Goal: Task Accomplishment & Management: Complete application form

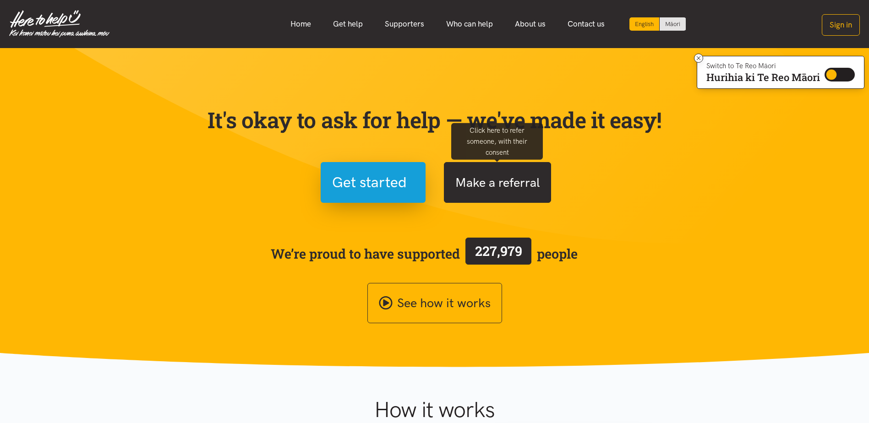
click at [519, 181] on button "Make a referral" at bounding box center [497, 182] width 107 height 41
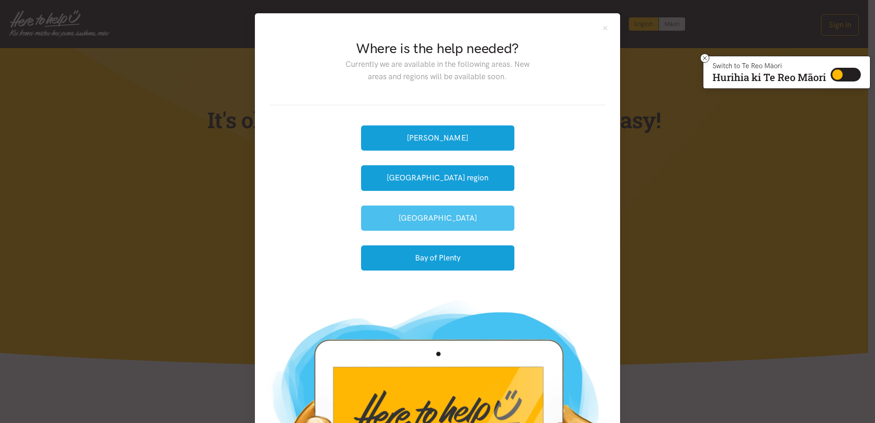
click at [451, 219] on button "[GEOGRAPHIC_DATA]" at bounding box center [437, 218] width 153 height 25
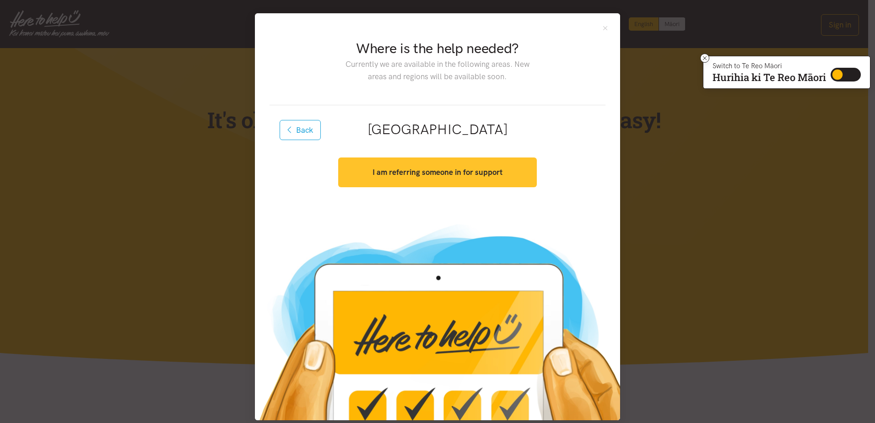
click at [455, 172] on strong "I am referring someone in for support" at bounding box center [438, 172] width 130 height 9
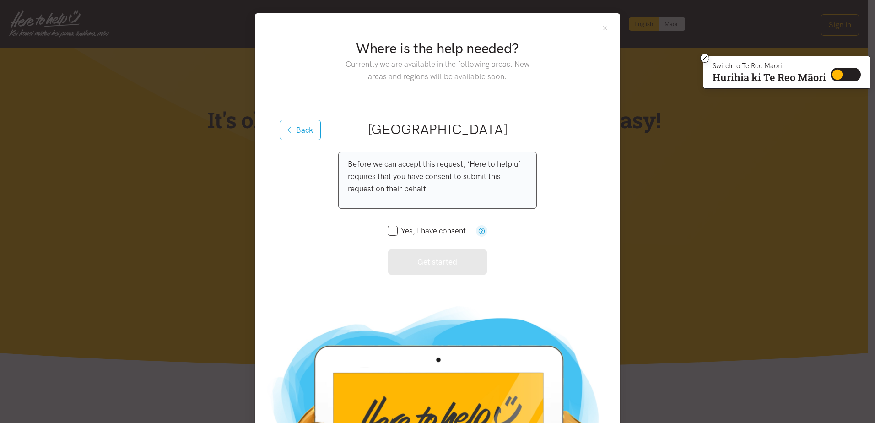
click at [394, 233] on input "Yes, I have consent." at bounding box center [428, 231] width 81 height 8
checkbox input "true"
click at [426, 262] on button "Get started" at bounding box center [437, 262] width 99 height 25
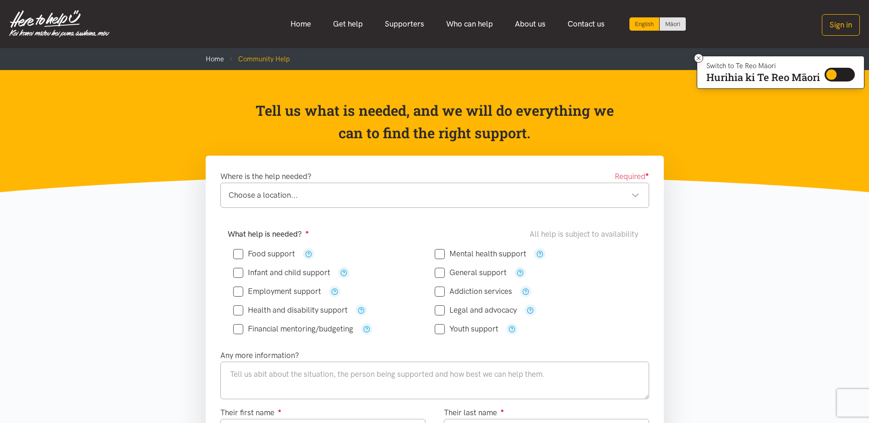
click at [440, 273] on input "General support" at bounding box center [471, 273] width 72 height 8
checkbox input "true"
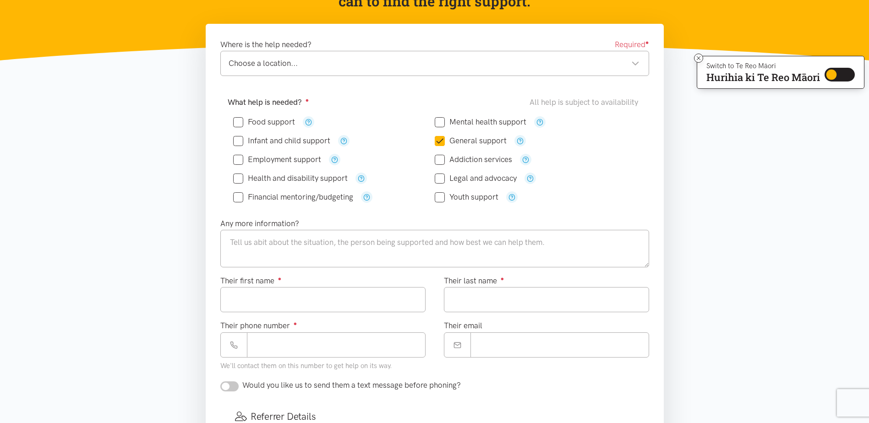
scroll to position [137, 0]
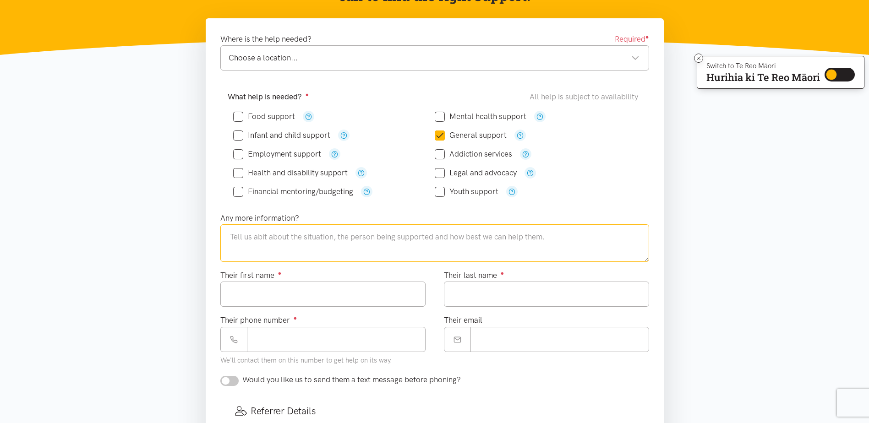
click at [230, 234] on textarea at bounding box center [434, 243] width 429 height 38
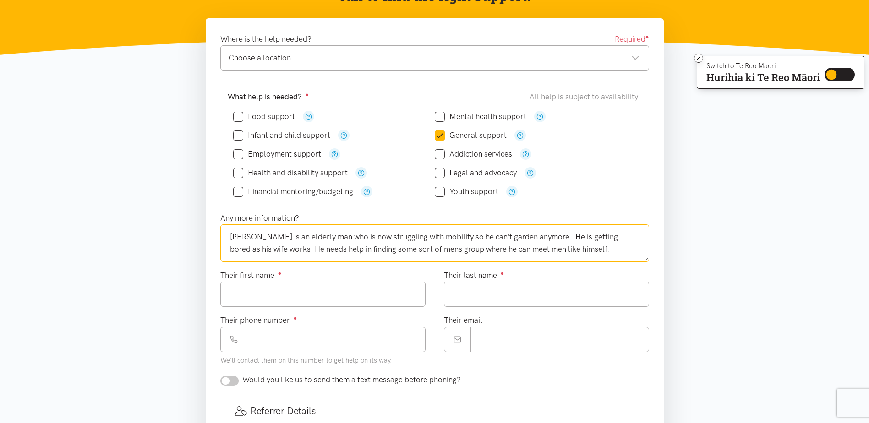
type textarea "[PERSON_NAME] is an elderly man who is now struggling with mobility so he can't…"
click at [259, 286] on input "Their first name ●" at bounding box center [322, 294] width 205 height 25
type input "******"
type input "*****"
click at [258, 339] on input "Their phone number ●" at bounding box center [336, 339] width 179 height 25
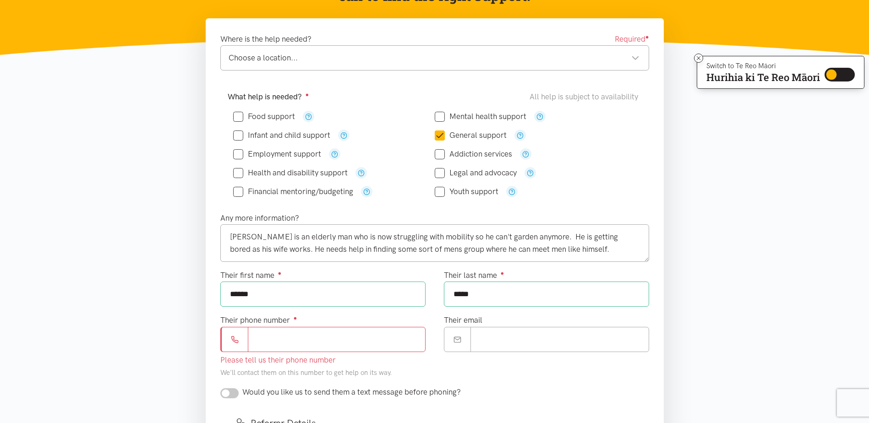
click at [237, 345] on span at bounding box center [234, 339] width 28 height 25
click at [293, 346] on input "Their phone number ●" at bounding box center [337, 339] width 178 height 25
type input "**********"
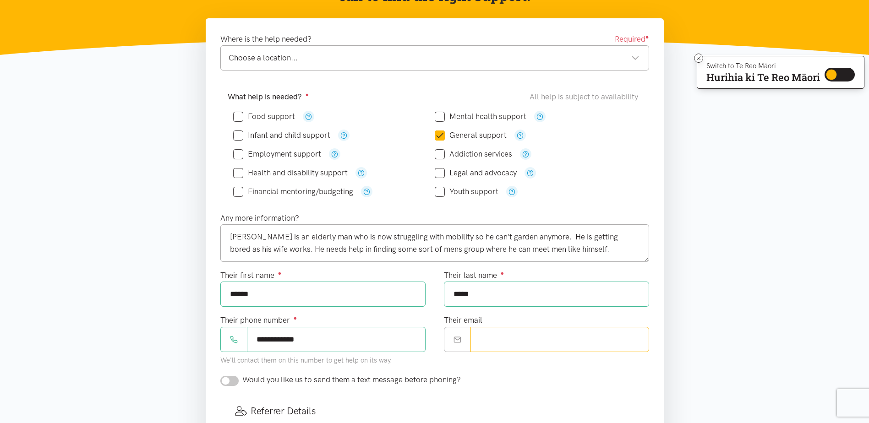
click at [486, 336] on input "Their email" at bounding box center [559, 339] width 179 height 25
paste input "**********"
type input "**********"
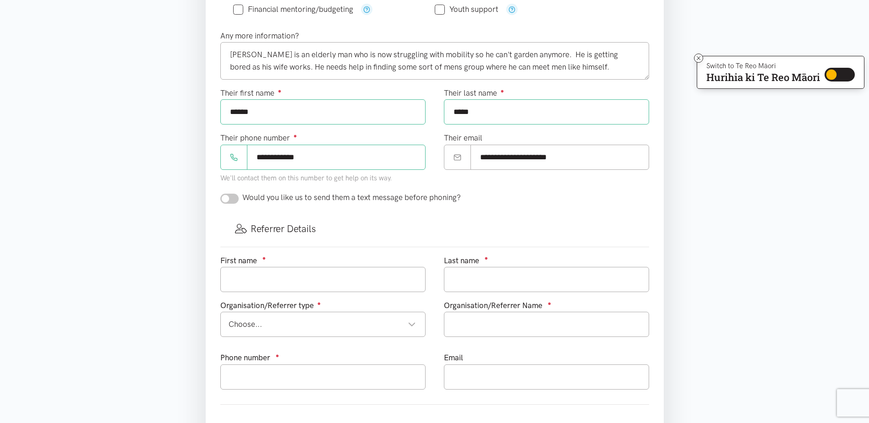
scroll to position [320, 0]
click at [228, 196] on input "checkbox" at bounding box center [229, 198] width 18 height 10
checkbox input "true"
click at [251, 277] on input "text" at bounding box center [322, 278] width 205 height 25
type input "Wendy"
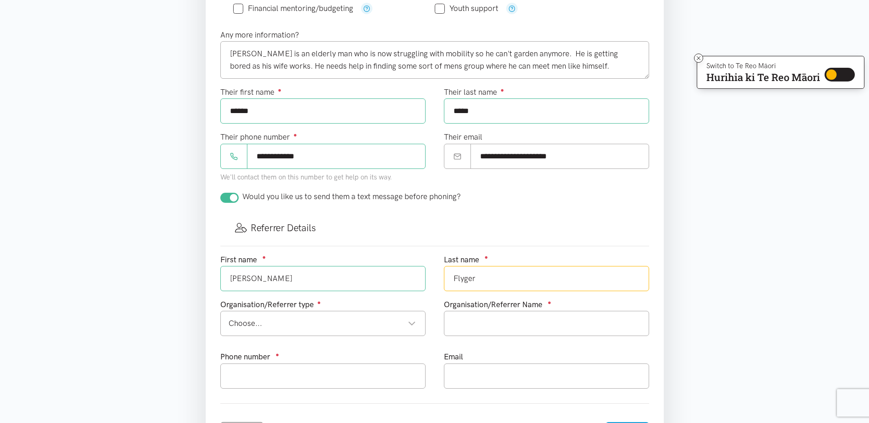
click at [415, 323] on div "Choose..." at bounding box center [321, 323] width 187 height 12
type input "Flyger"
click at [467, 323] on input "text" at bounding box center [546, 323] width 205 height 25
type input "Accessible Properties"
click at [250, 381] on input "text" at bounding box center [322, 376] width 205 height 25
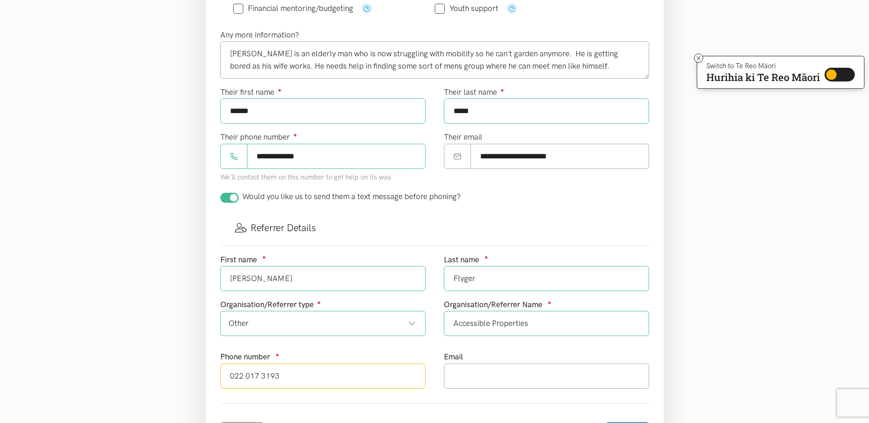
type input "022 017 3193"
click at [469, 371] on input "text" at bounding box center [546, 376] width 205 height 25
type input "Wendy.Flyger@accessibleproperties.co.nz"
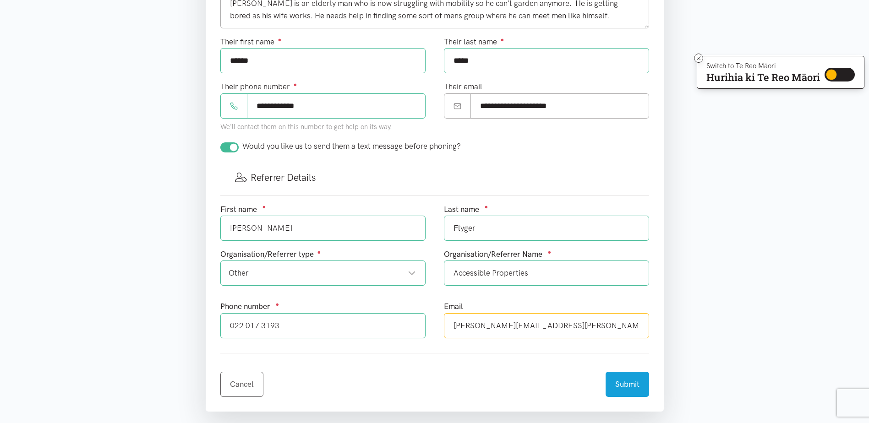
scroll to position [458, 0]
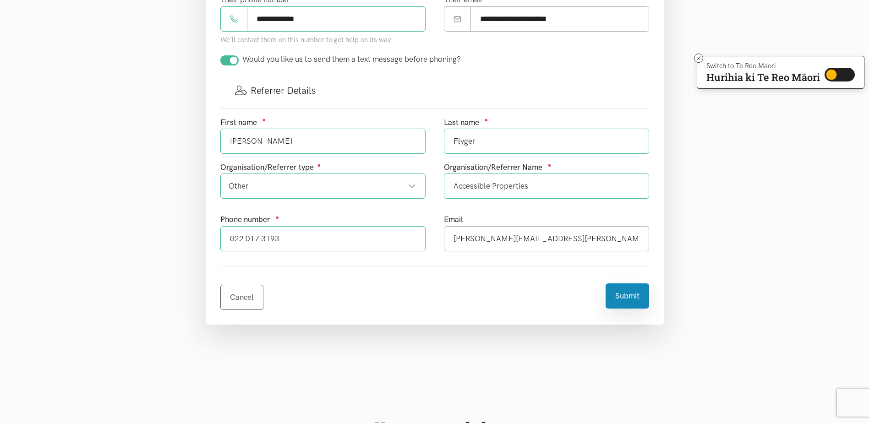
click at [628, 298] on button "Submit" at bounding box center [626, 295] width 43 height 25
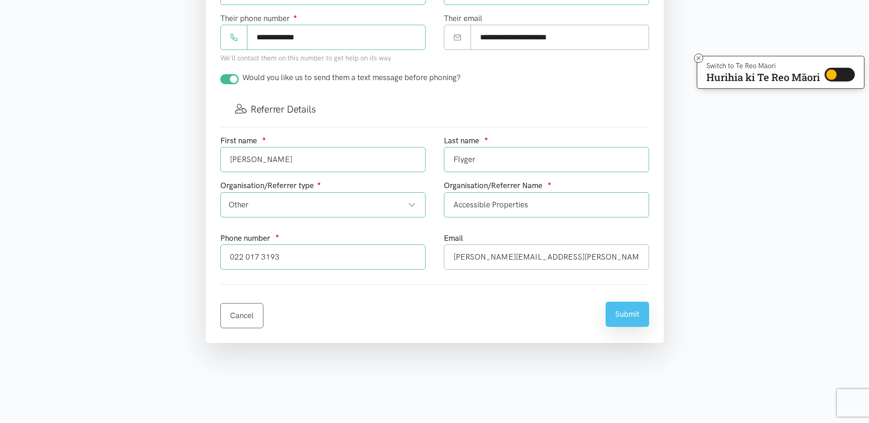
click at [625, 315] on button "Submit" at bounding box center [626, 314] width 43 height 25
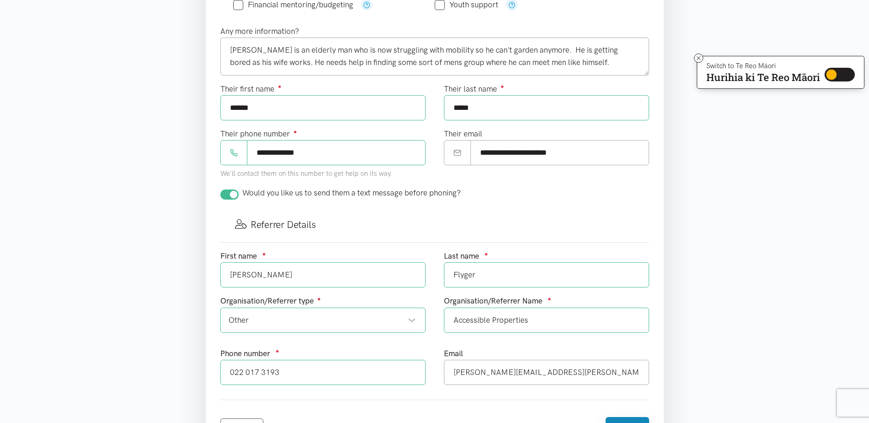
scroll to position [137, 0]
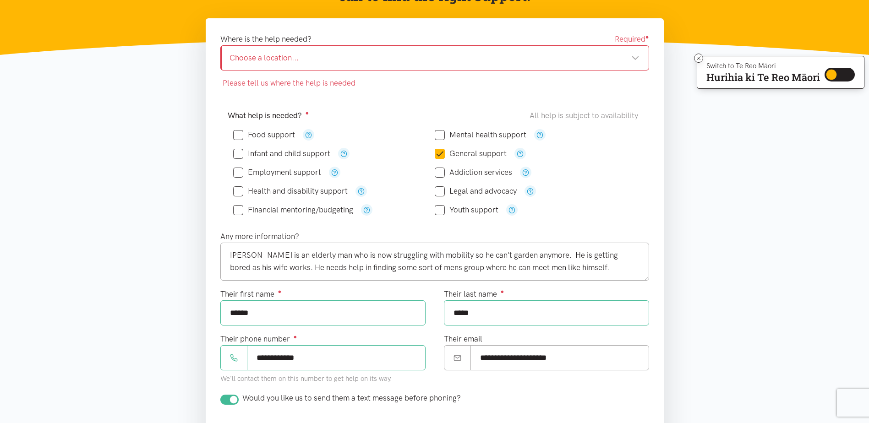
click at [636, 53] on div "Choose a location..." at bounding box center [434, 58] width 410 height 12
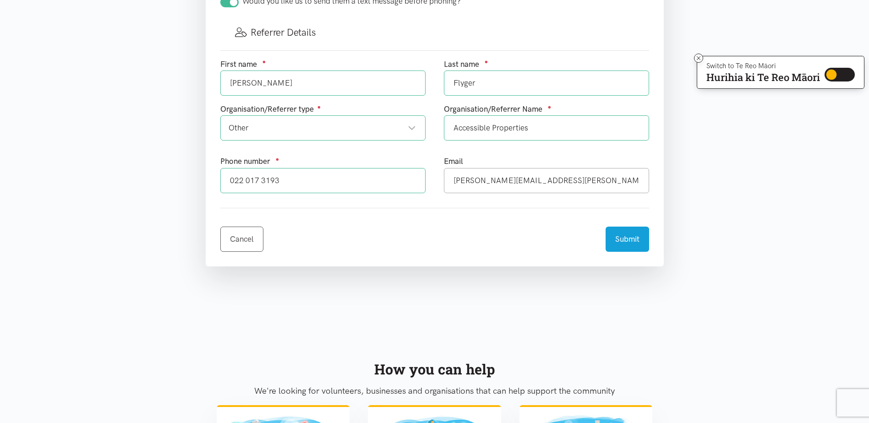
scroll to position [641, 0]
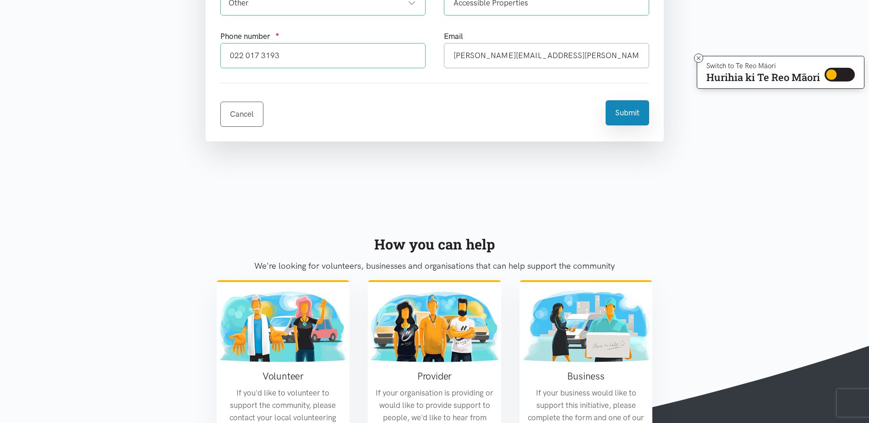
click at [625, 113] on button "Submit" at bounding box center [626, 112] width 43 height 25
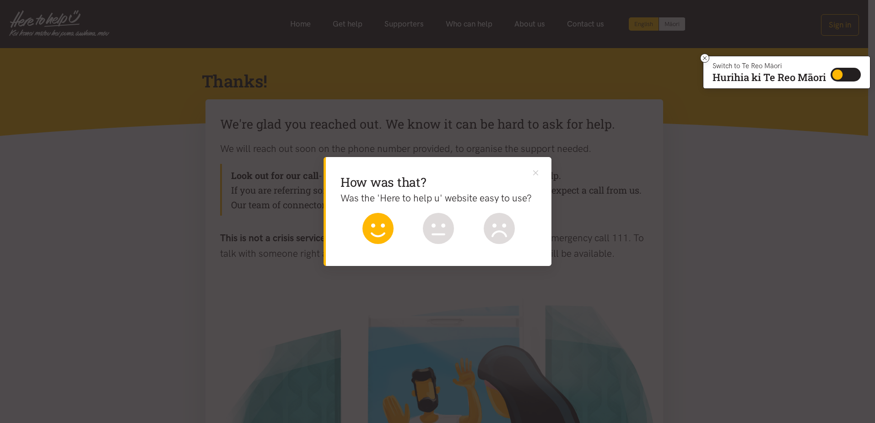
click at [383, 229] on icon at bounding box center [378, 228] width 31 height 31
